Goal: Navigation & Orientation: Find specific page/section

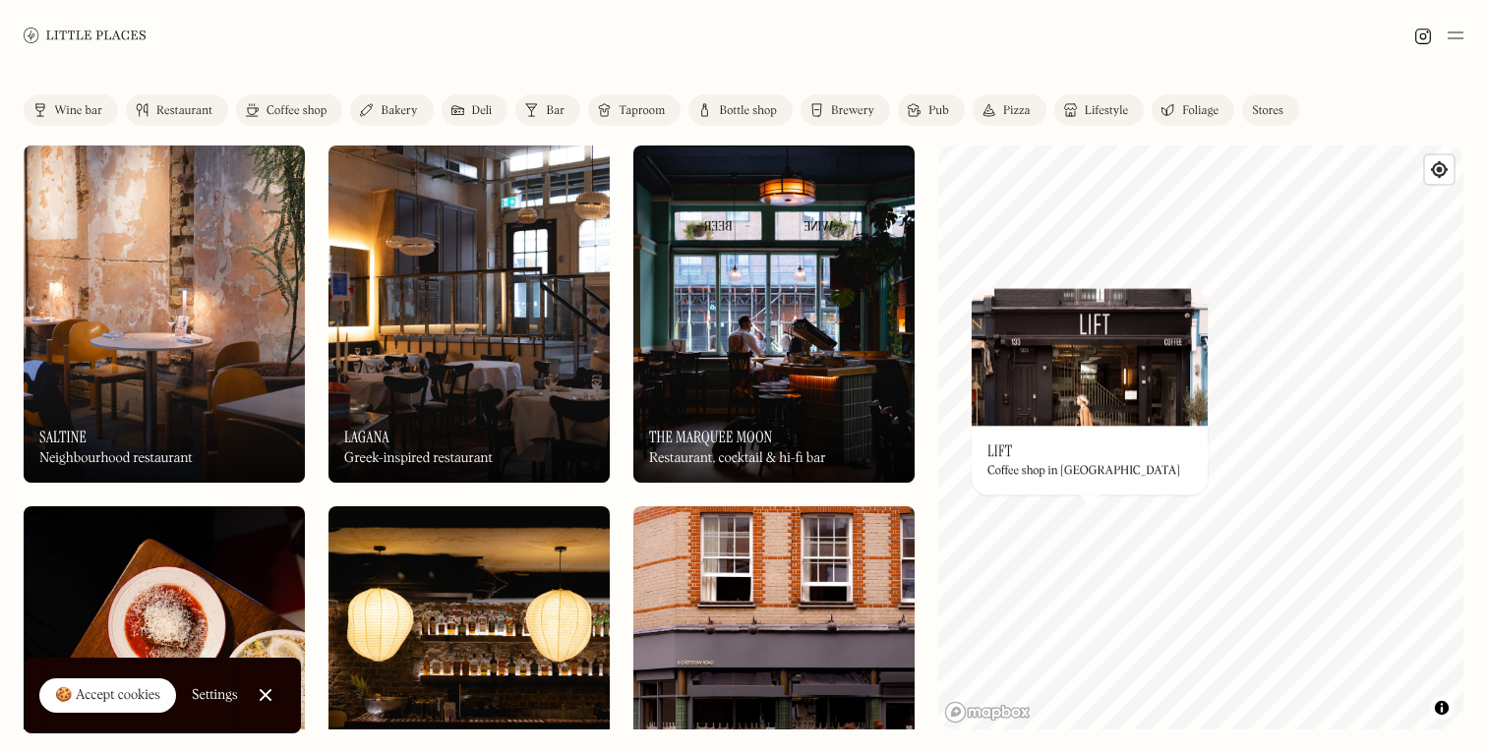
click at [1075, 471] on div "© Mapbox © OpenStreetMap Improve this map On Our Radar Lift Coffee shop in [GEO…" at bounding box center [1200, 438] width 525 height 584
click at [1078, 360] on img at bounding box center [1091, 358] width 236 height 138
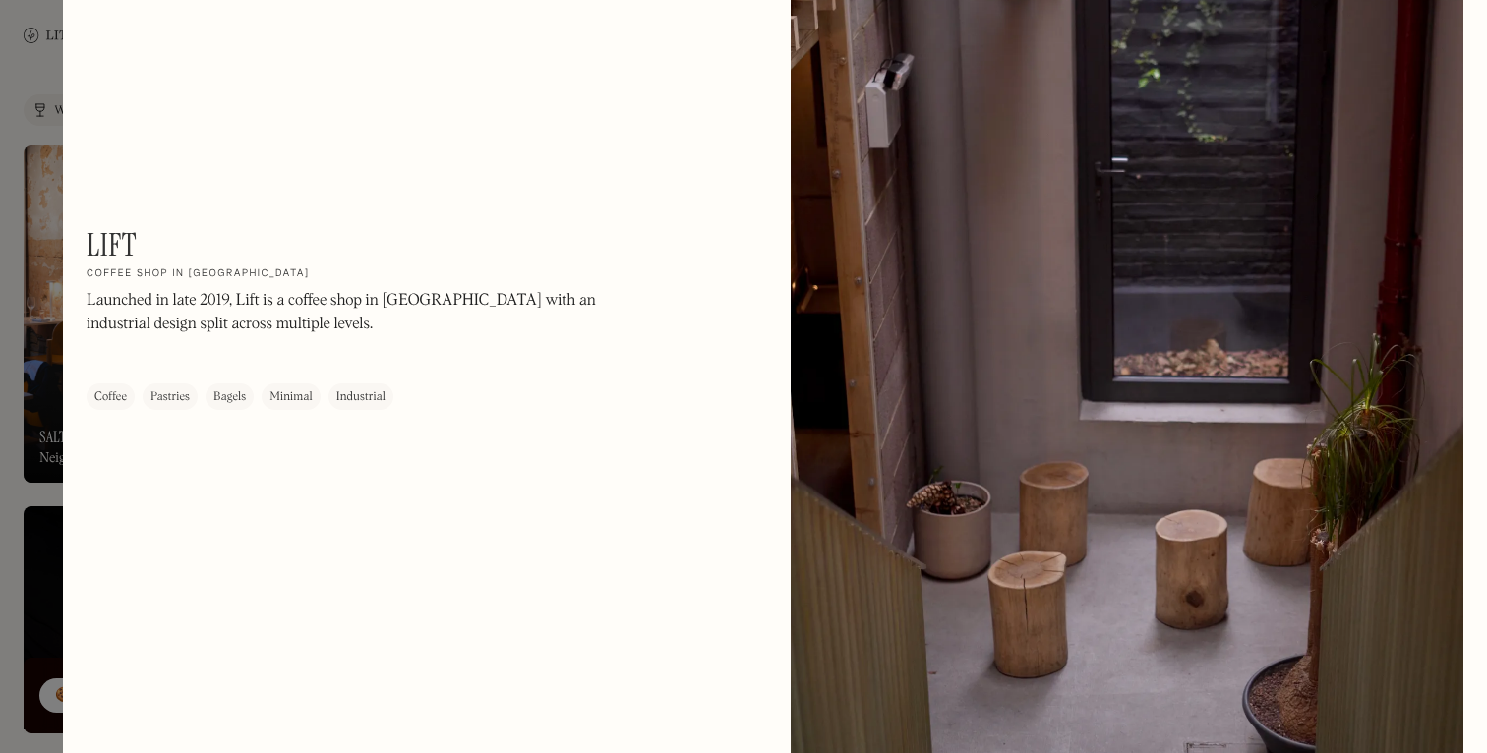
scroll to position [1798, 0]
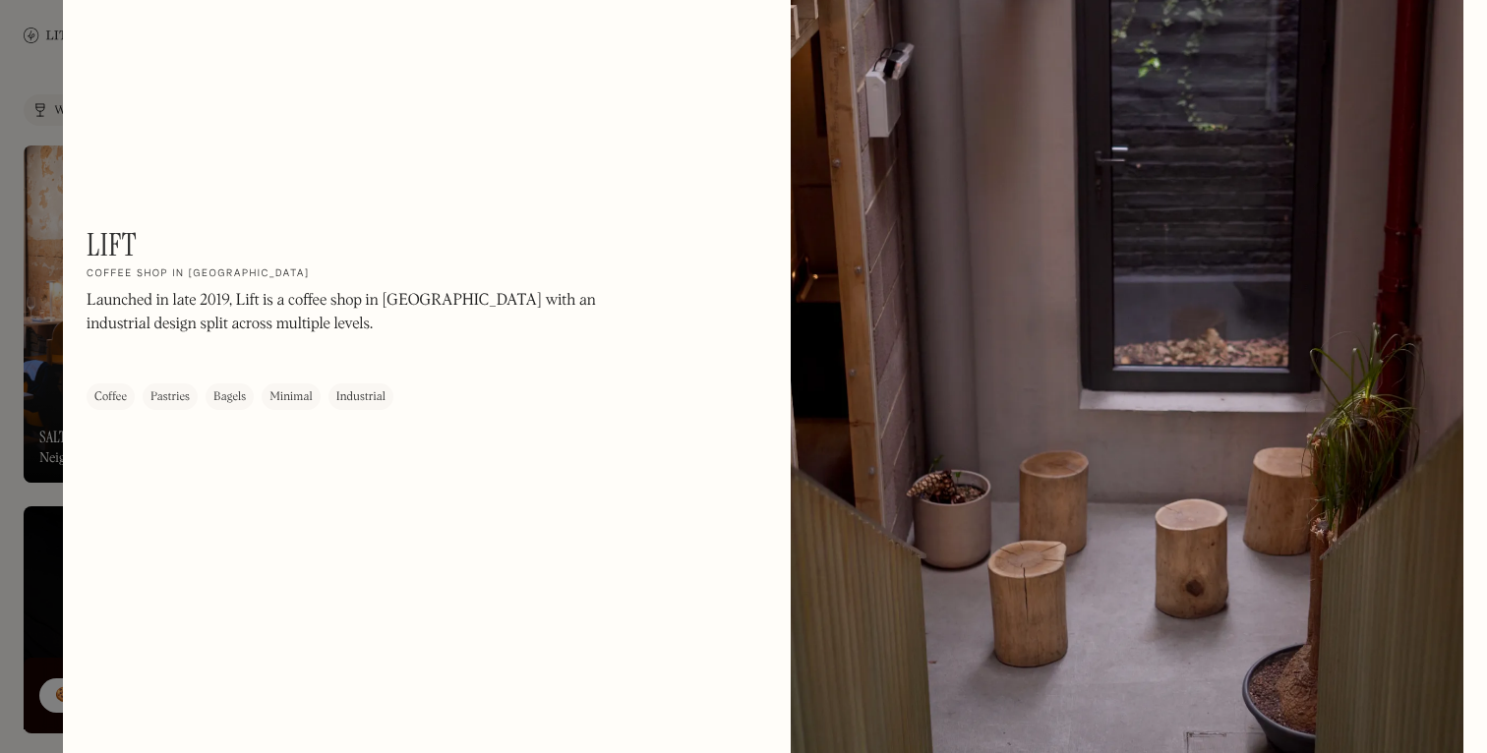
click at [24, 218] on div at bounding box center [743, 376] width 1487 height 753
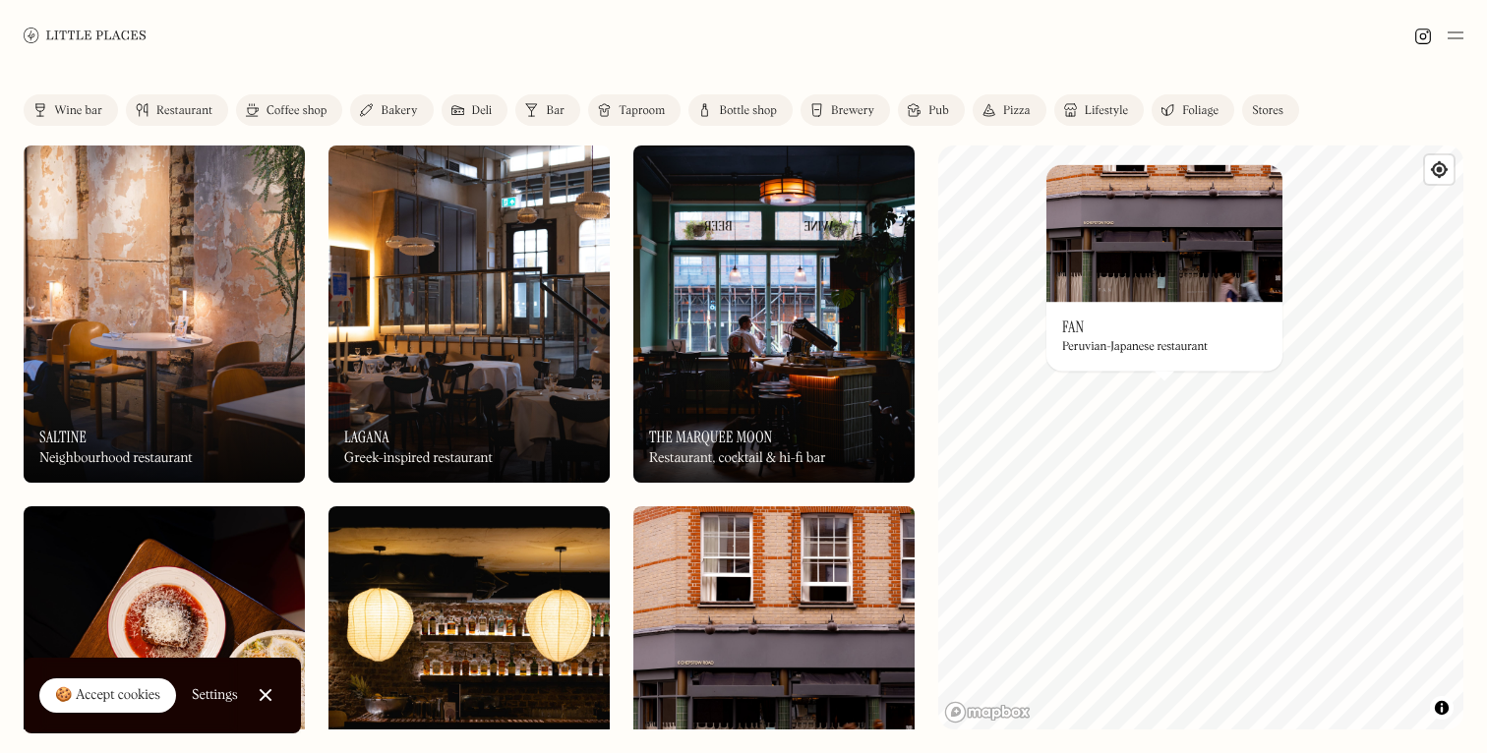
click at [1143, 301] on img at bounding box center [1164, 233] width 236 height 138
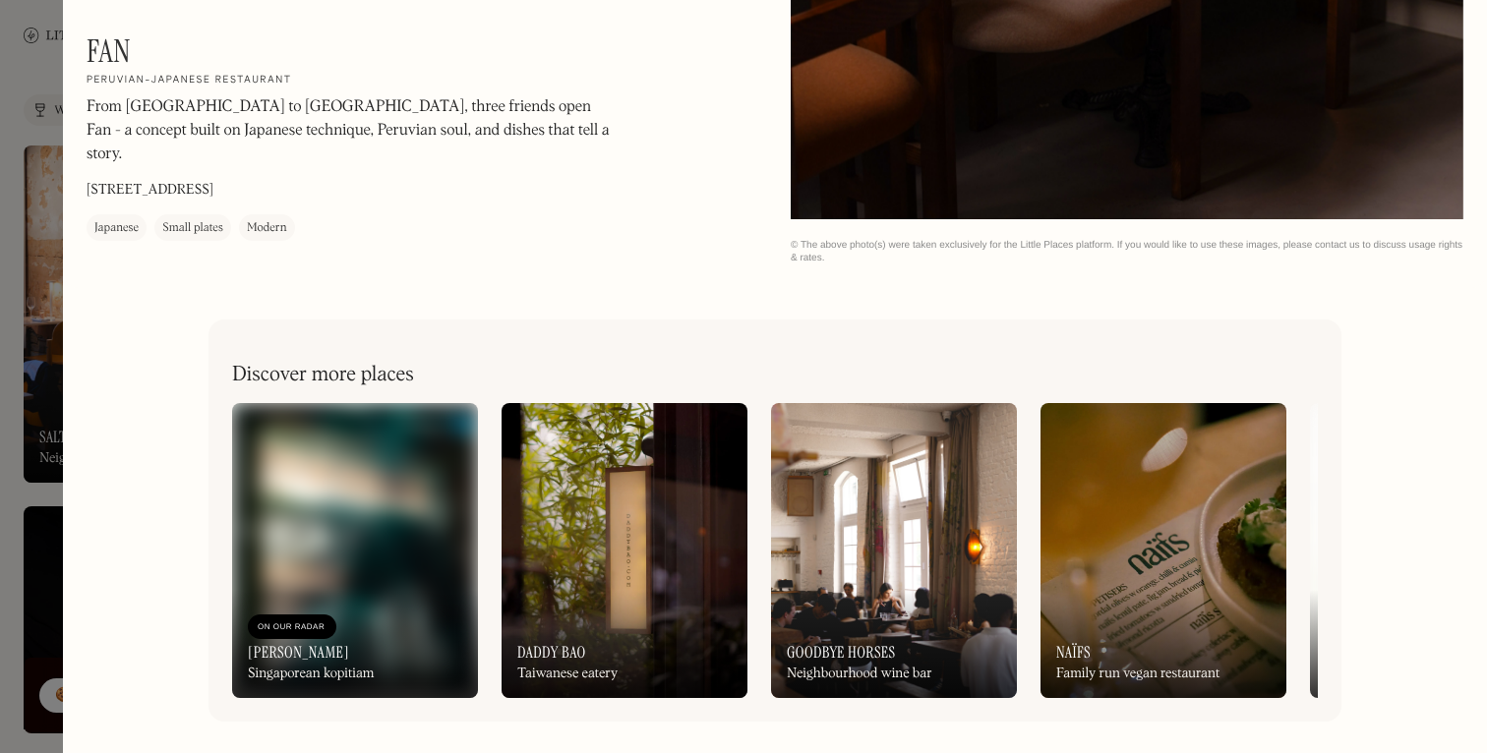
scroll to position [3212, 0]
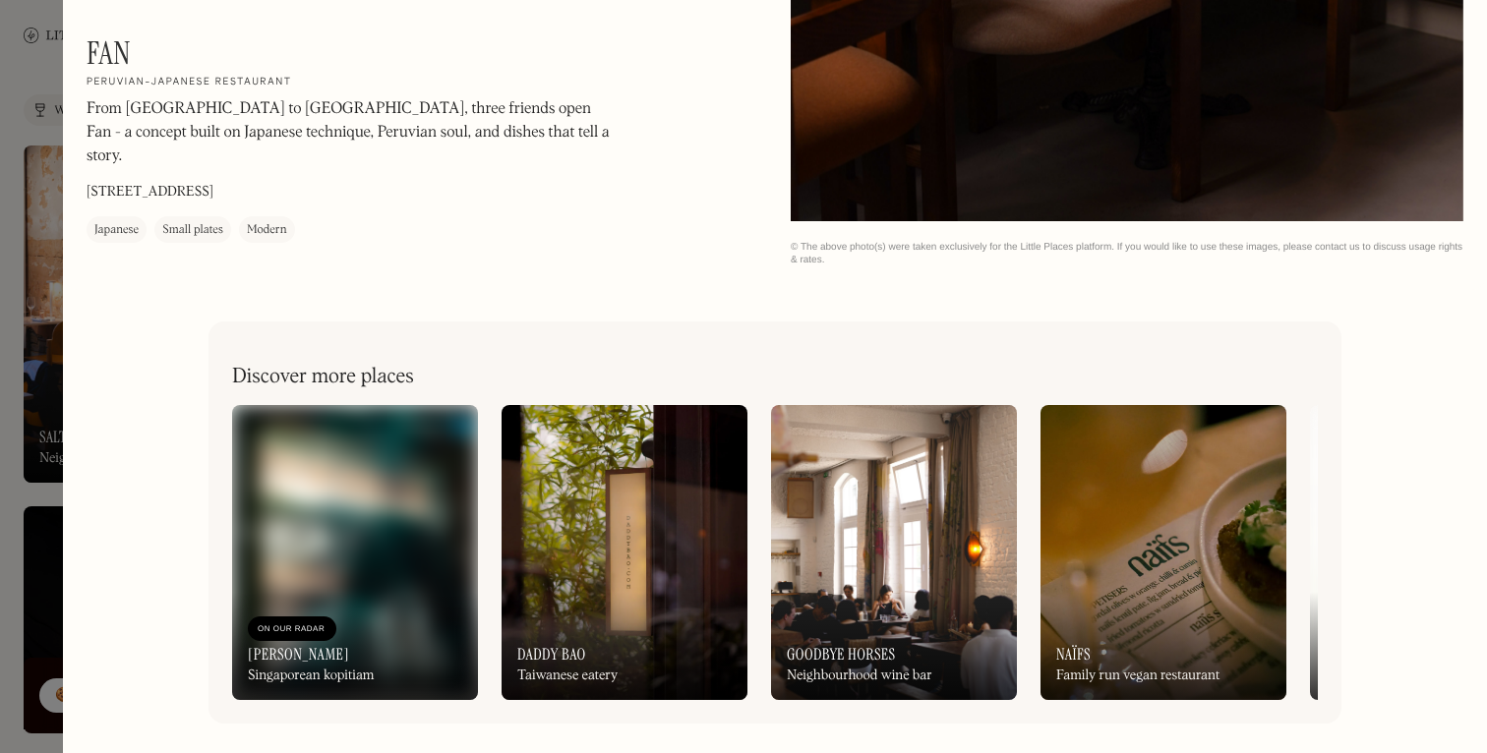
click at [35, 294] on div at bounding box center [743, 376] width 1487 height 753
